Goal: Transaction & Acquisition: Purchase product/service

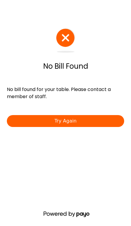
click at [99, 123] on button "Try Again" at bounding box center [65, 121] width 117 height 12
click at [110, 126] on button "Try Again" at bounding box center [65, 121] width 117 height 12
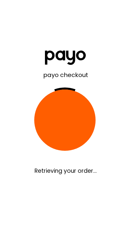
click at [107, 126] on div "payo checkout Retrieving your order..." at bounding box center [65, 113] width 131 height 226
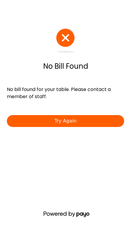
click at [109, 121] on button "Try Again" at bounding box center [65, 121] width 117 height 12
click at [23, 121] on button "Try Again" at bounding box center [65, 121] width 117 height 12
